Goal: Task Accomplishment & Management: Complete application form

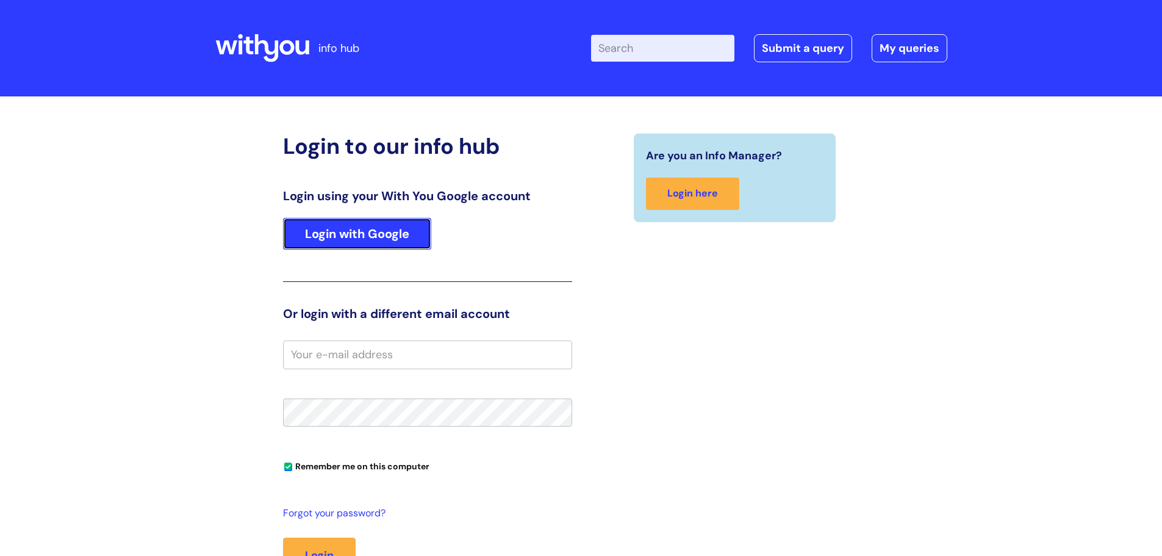
click at [385, 227] on link "Login with Google" at bounding box center [357, 234] width 148 height 32
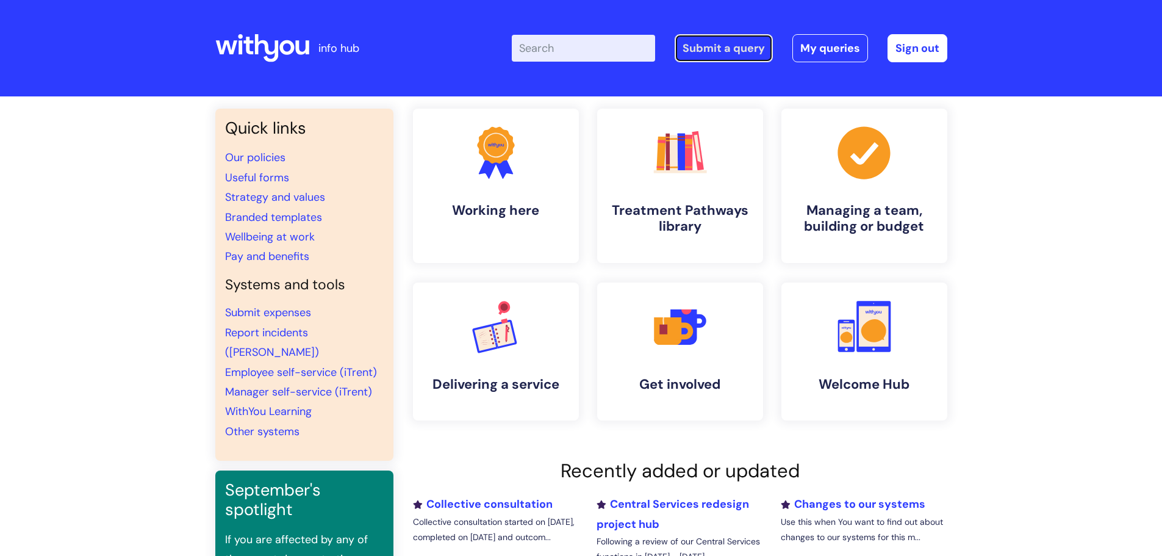
click at [737, 50] on link "Submit a query" at bounding box center [724, 48] width 98 height 28
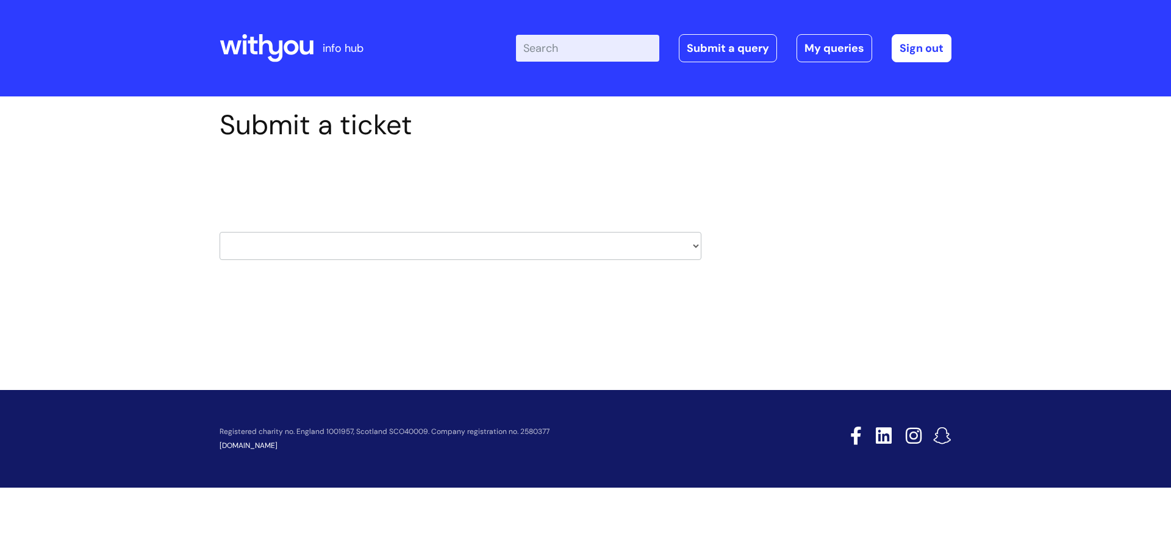
click at [544, 253] on select "HR / People IT and Support Clinical Drug Alerts Finance Accounts Data Support T…" at bounding box center [461, 246] width 482 height 28
select select "it_and_support"
click at [220, 232] on select "HR / People IT and Support Clinical Drug Alerts Finance Accounts Data Support T…" at bounding box center [461, 246] width 482 height 28
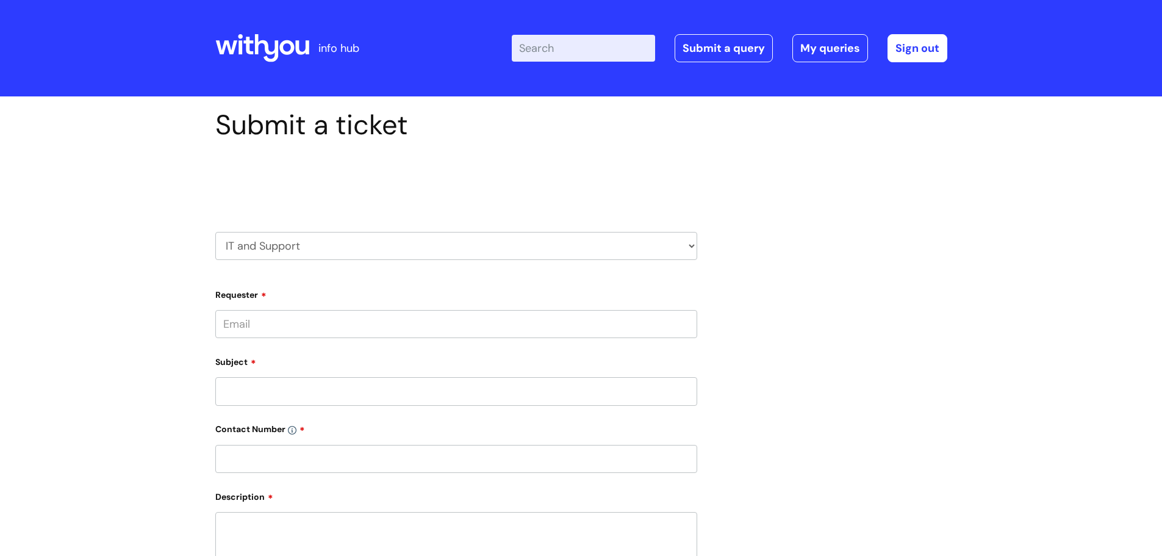
click at [435, 326] on input "Requester" at bounding box center [456, 324] width 482 height 28
type input "jaime.salter@wearewithyou.org.uk"
select select "80004286603"
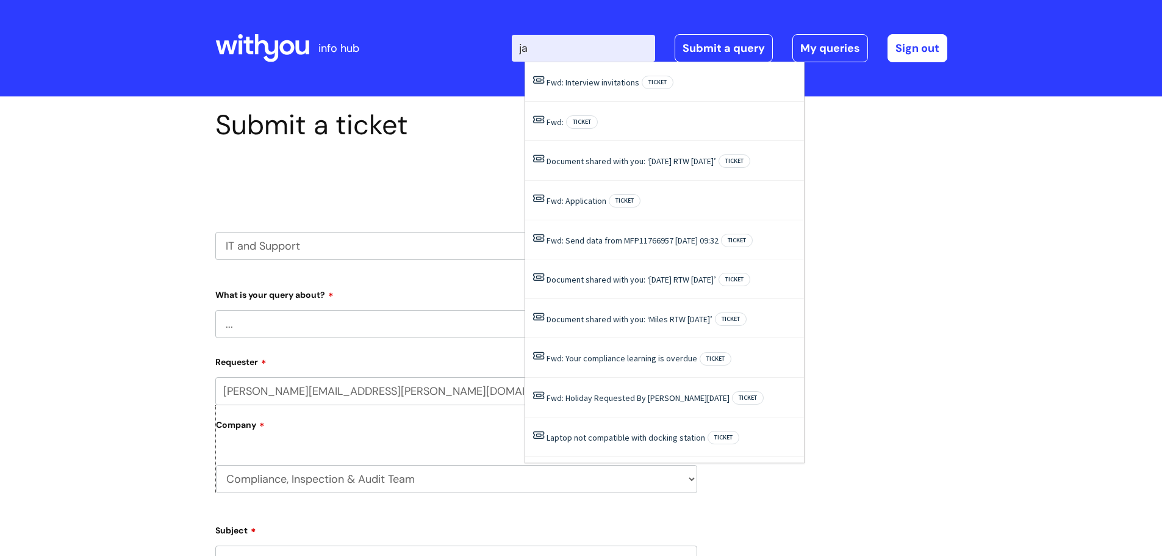
type input "j"
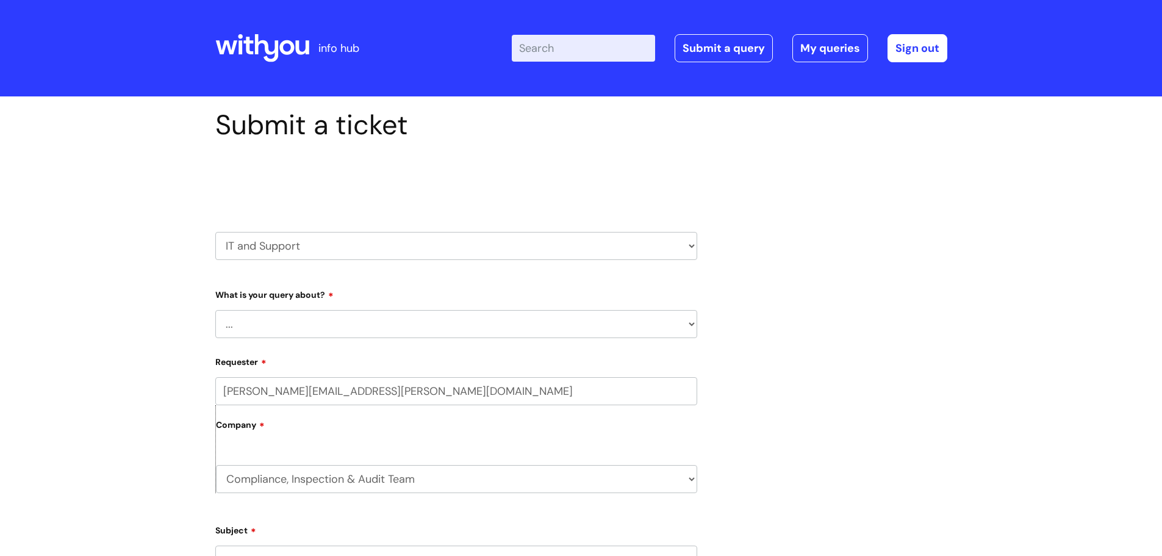
click at [443, 315] on select "... Mobile Phone Reset & MFA Accounts, Starters and Leavers IT Hardware issue I…" at bounding box center [456, 324] width 482 height 28
select select "IT Hardware issue"
click at [215, 310] on select "... Mobile Phone Reset & MFA Accounts, Starters and Leavers IT Hardware issue I…" at bounding box center [456, 324] width 482 height 28
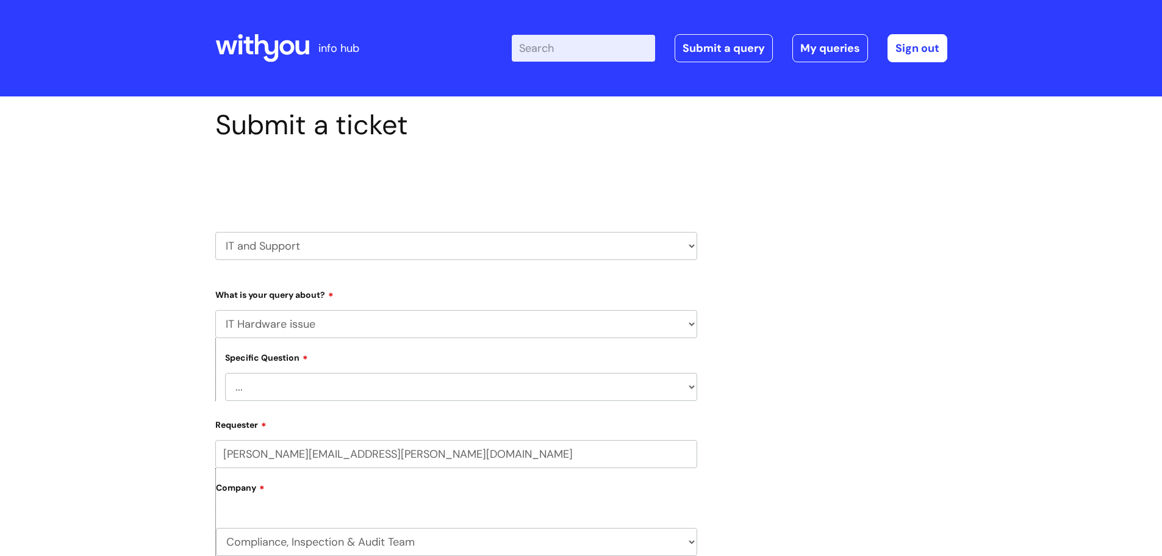
click at [416, 389] on select "... I need a new or replacement ... I’m waiting for new or replacement hardware…" at bounding box center [461, 387] width 472 height 28
select select "Problem with Laptop or Chromebook"
click at [225, 373] on select "... I need a new or replacement ... I’m waiting for new or replacement hardware…" at bounding box center [461, 387] width 472 height 28
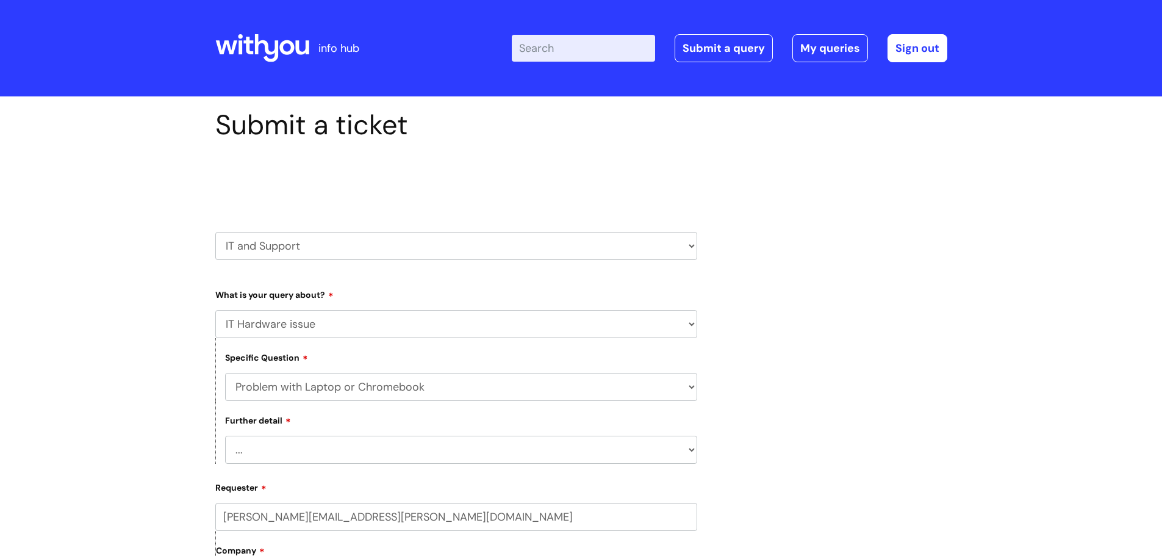
click at [421, 450] on select "... I’ve no sound / microphone I’ve got no internet or wifi I’ve got no camera …" at bounding box center [461, 449] width 472 height 28
select select "I’ve no sound / microphone"
click at [225, 435] on select "... I’ve no sound / microphone I’ve got no internet or wifi I’ve got no camera …" at bounding box center [461, 449] width 472 height 28
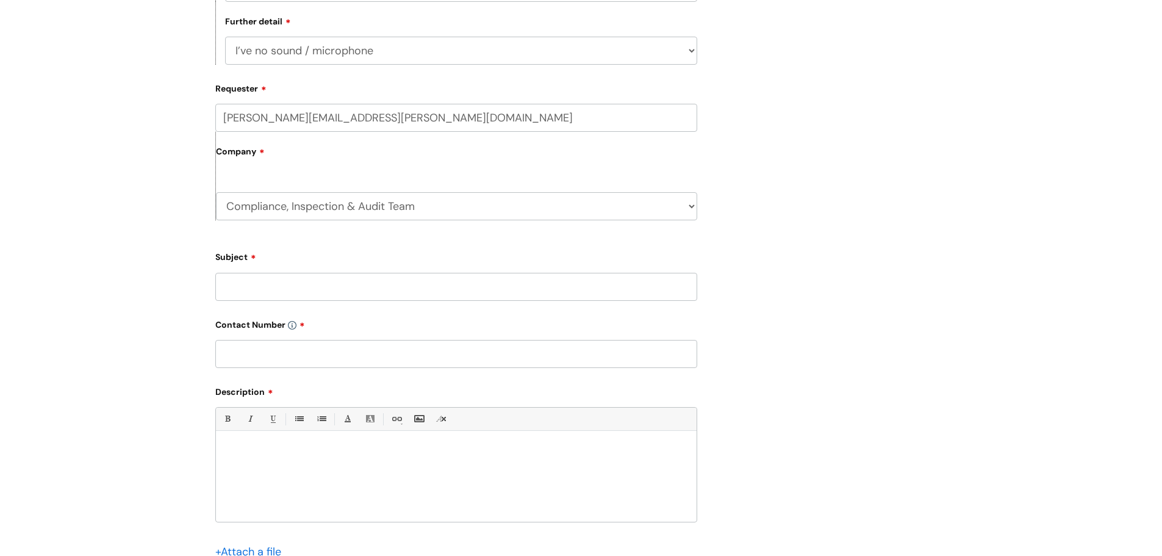
scroll to position [427, 0]
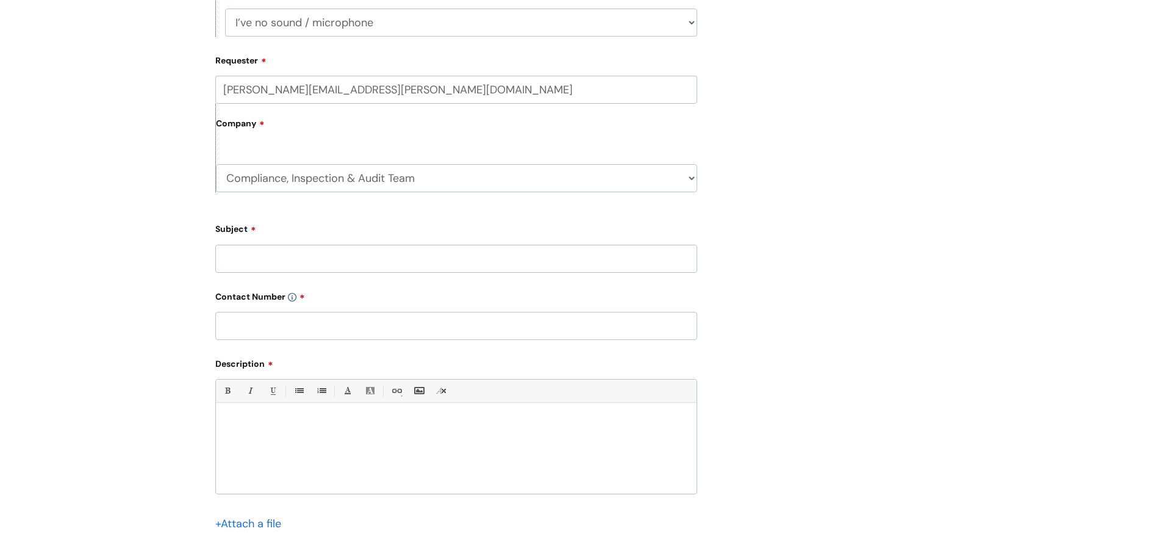
click at [428, 260] on input "Subject" at bounding box center [456, 259] width 482 height 28
type input "No sound on latop"
click at [408, 325] on input "text" at bounding box center [456, 326] width 482 height 28
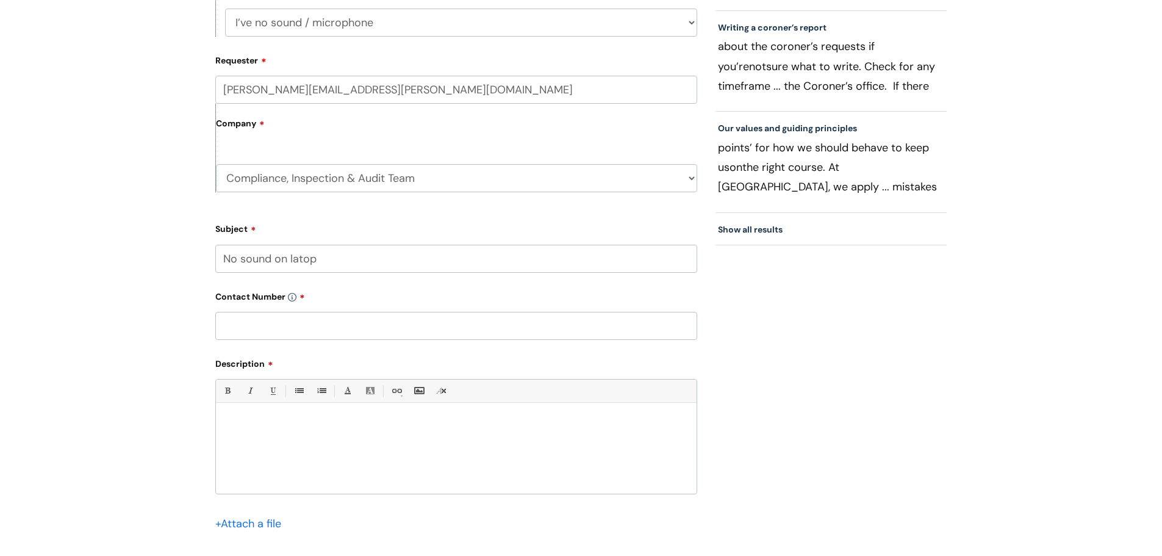
paste input "07581064094"
type input "07581064094"
click at [327, 432] on div at bounding box center [456, 451] width 481 height 84
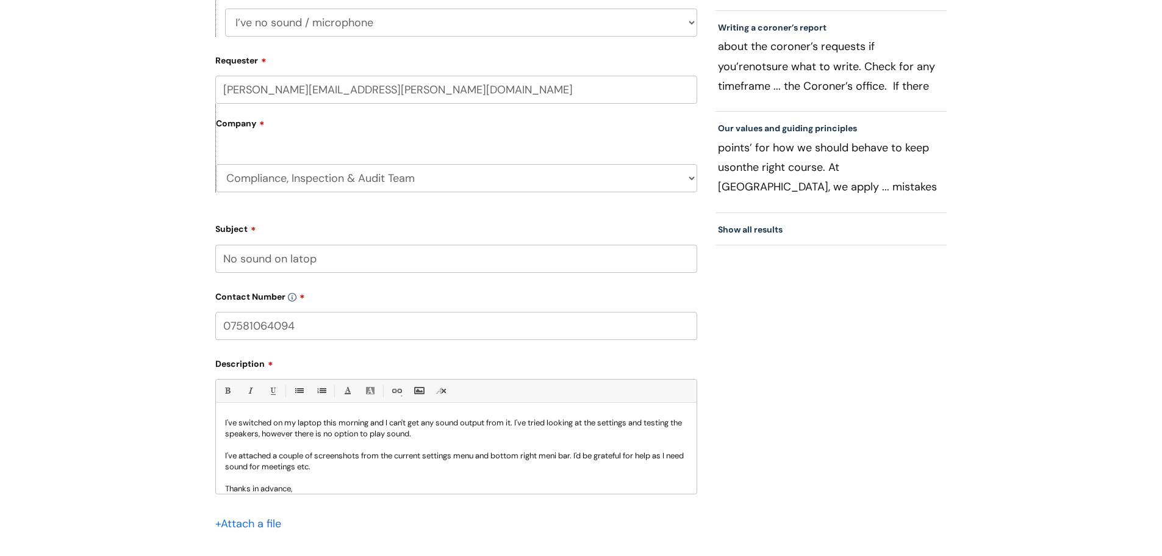
scroll to position [34, 0]
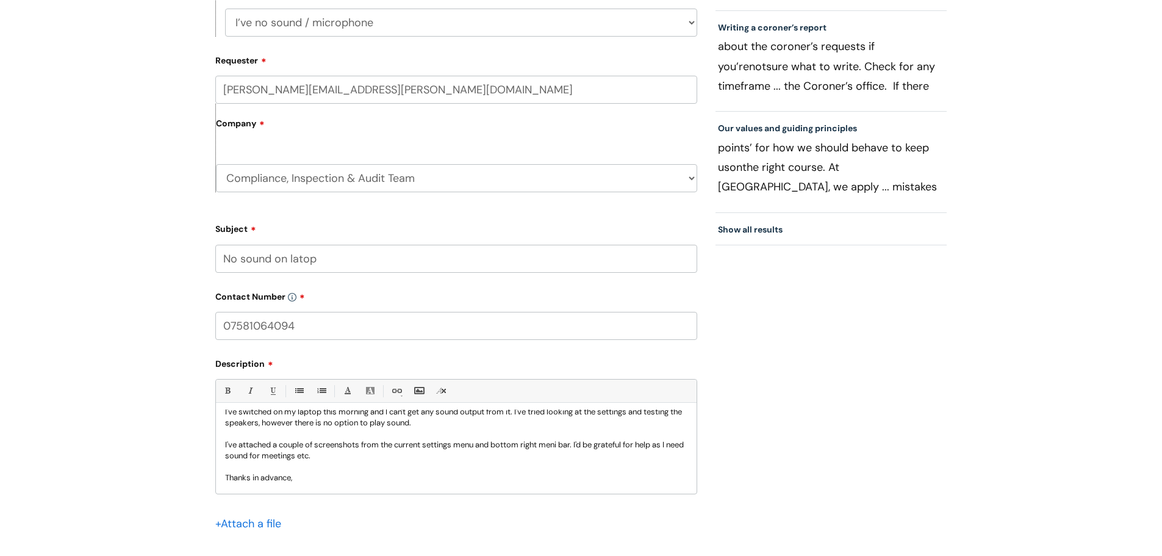
click at [264, 525] on input "file" at bounding box center [245, 522] width 61 height 15
click at [245, 545] on input "file" at bounding box center [245, 545] width 61 height 15
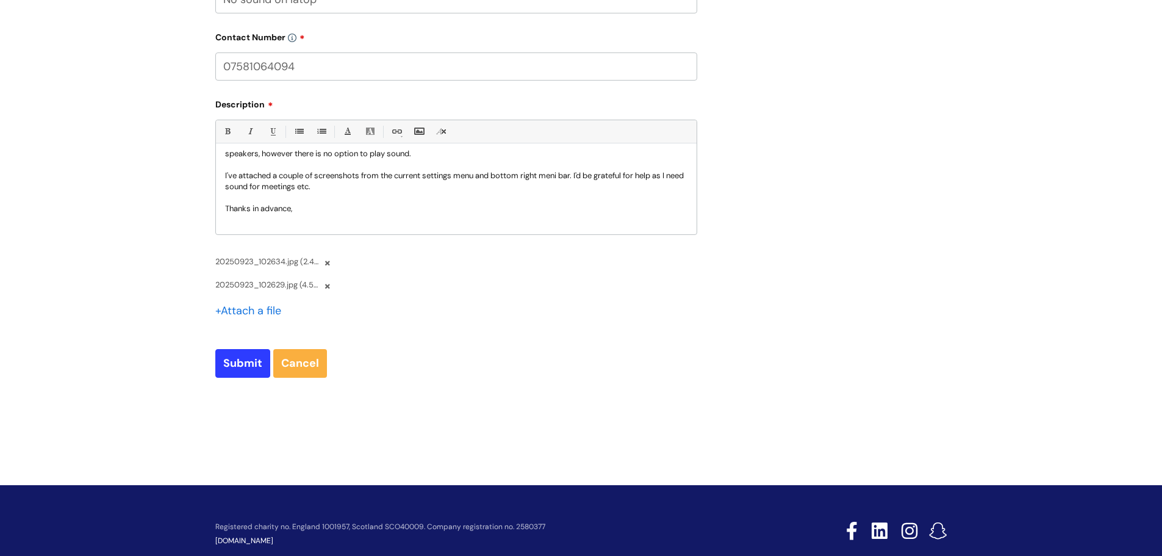
scroll to position [713, 0]
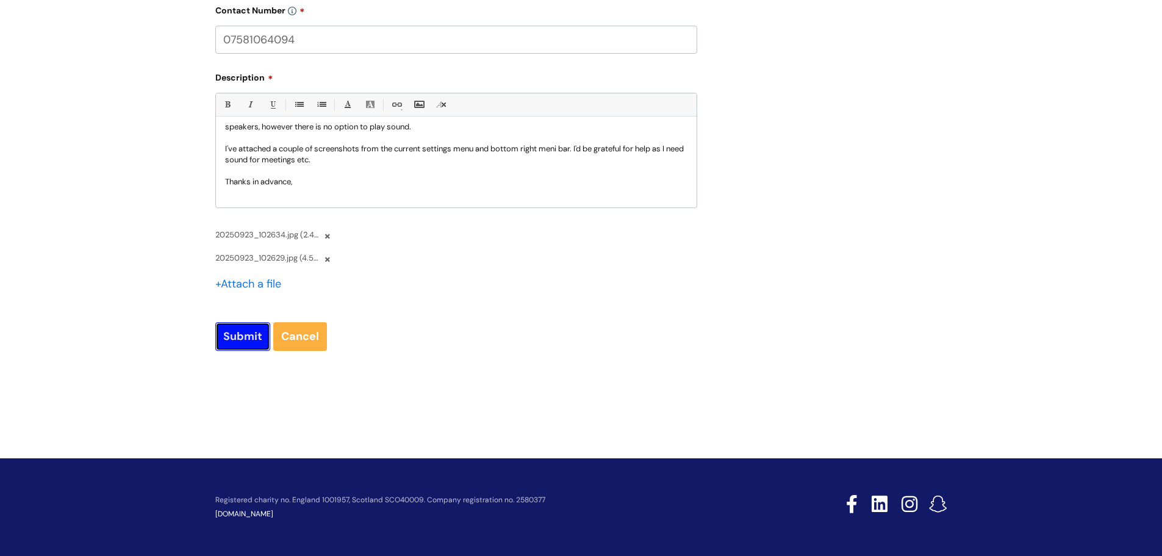
click at [230, 346] on input "Submit" at bounding box center [242, 336] width 55 height 28
type input "Please Wait..."
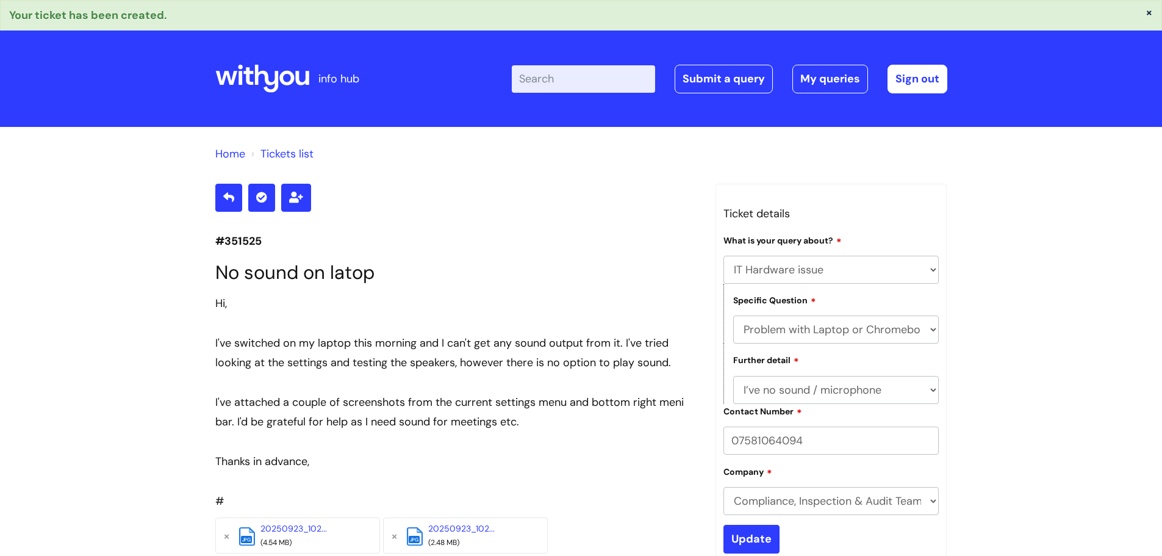
select select "IT Hardware issue"
select select "Problem with Laptop or Chromebook"
select select "I’ve no sound / microphone"
